Goal: Task Accomplishment & Management: Manage account settings

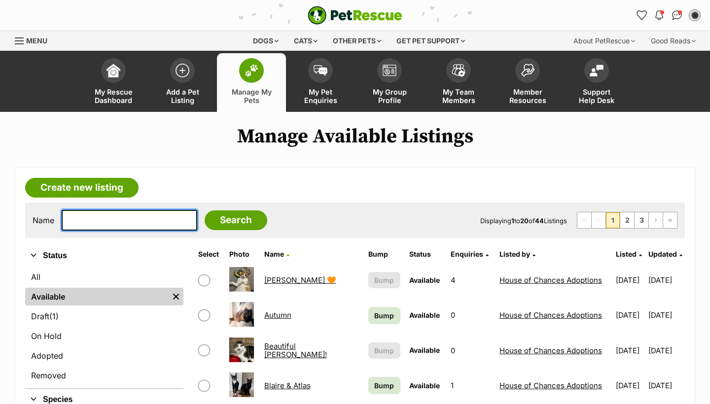
click at [164, 215] on input "text" at bounding box center [130, 220] width 136 height 21
type input "jess"
click at [229, 220] on input "Search" at bounding box center [236, 221] width 63 height 20
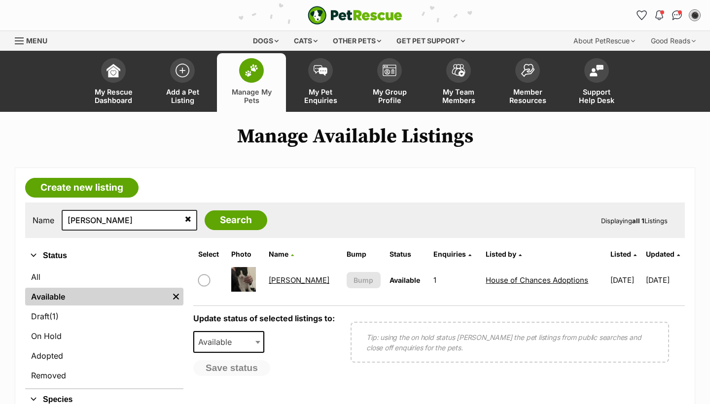
click at [281, 286] on td "[PERSON_NAME]" at bounding box center [303, 280] width 77 height 34
click at [281, 281] on link "[PERSON_NAME]" at bounding box center [299, 280] width 61 height 9
